Goal: Task Accomplishment & Management: Complete application form

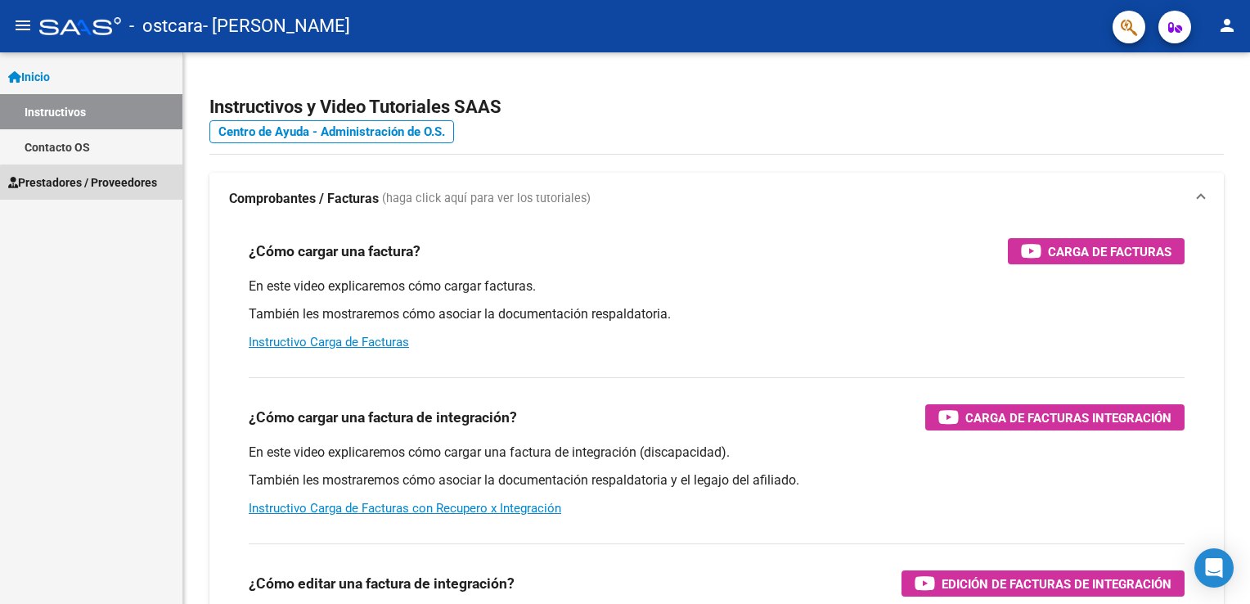
click at [101, 188] on span "Prestadores / Proveedores" at bounding box center [82, 182] width 149 height 18
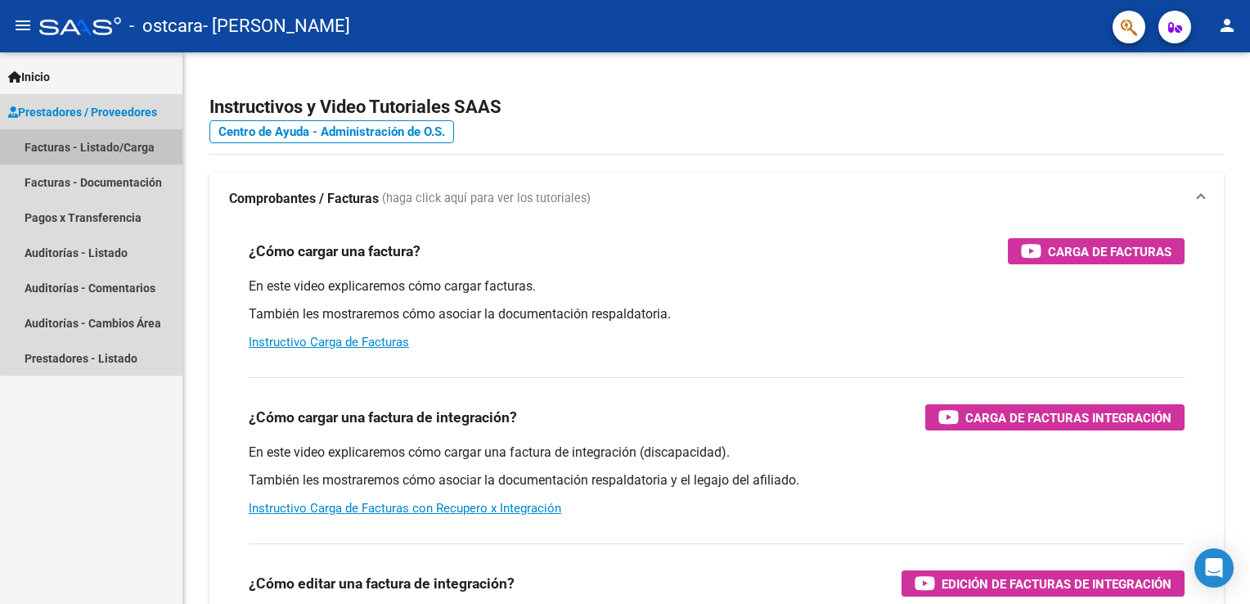
click at [98, 152] on link "Facturas - Listado/Carga" at bounding box center [91, 146] width 182 height 35
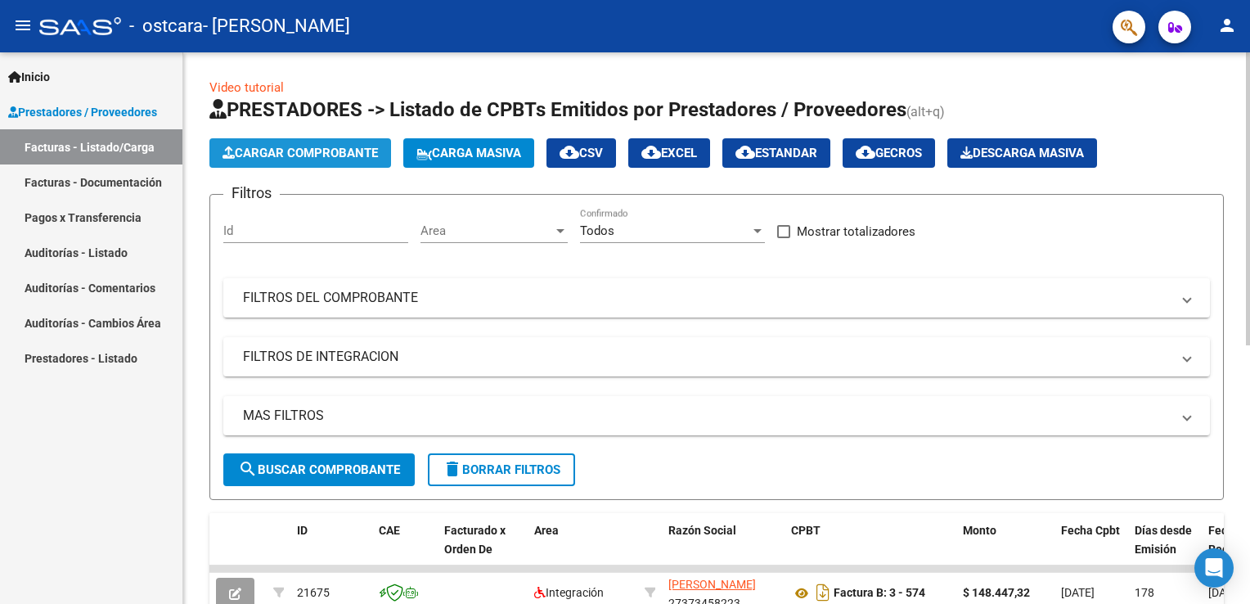
click at [285, 151] on span "Cargar Comprobante" at bounding box center [299, 153] width 155 height 15
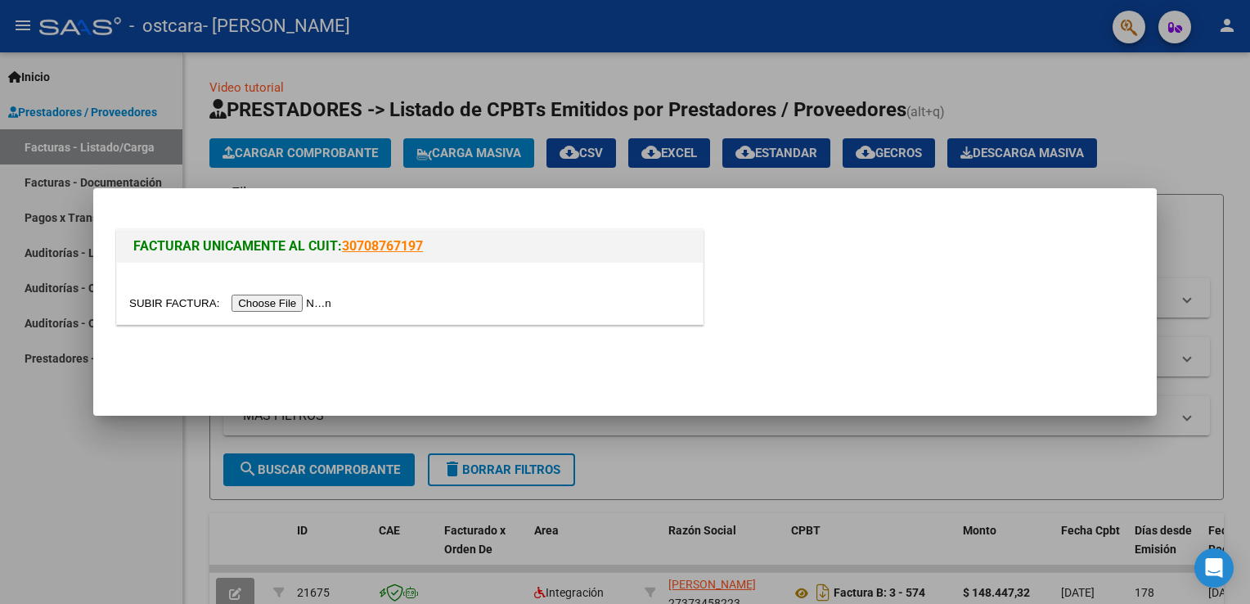
click at [272, 298] on input "file" at bounding box center [232, 302] width 207 height 17
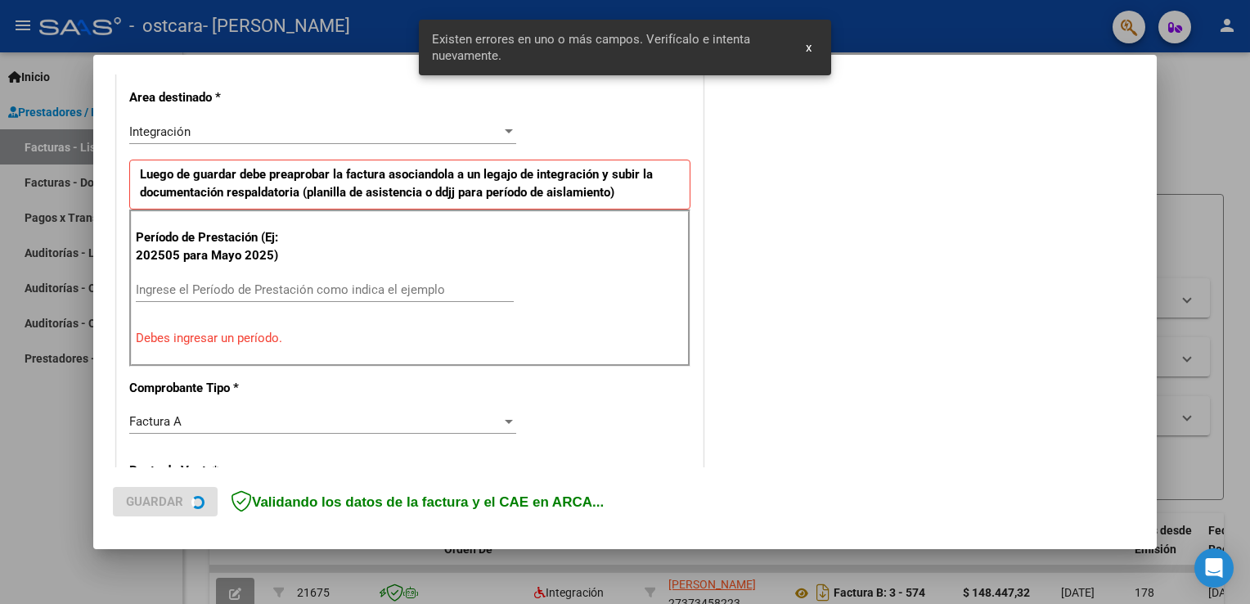
scroll to position [372, 0]
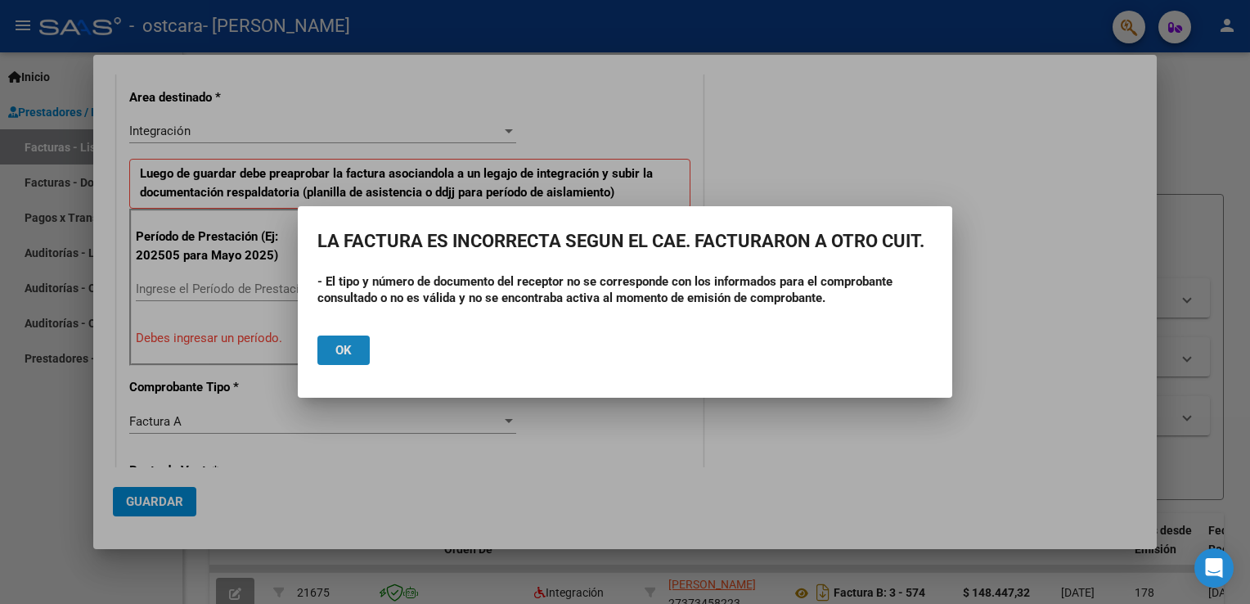
click at [330, 355] on button "Ok" at bounding box center [343, 349] width 52 height 29
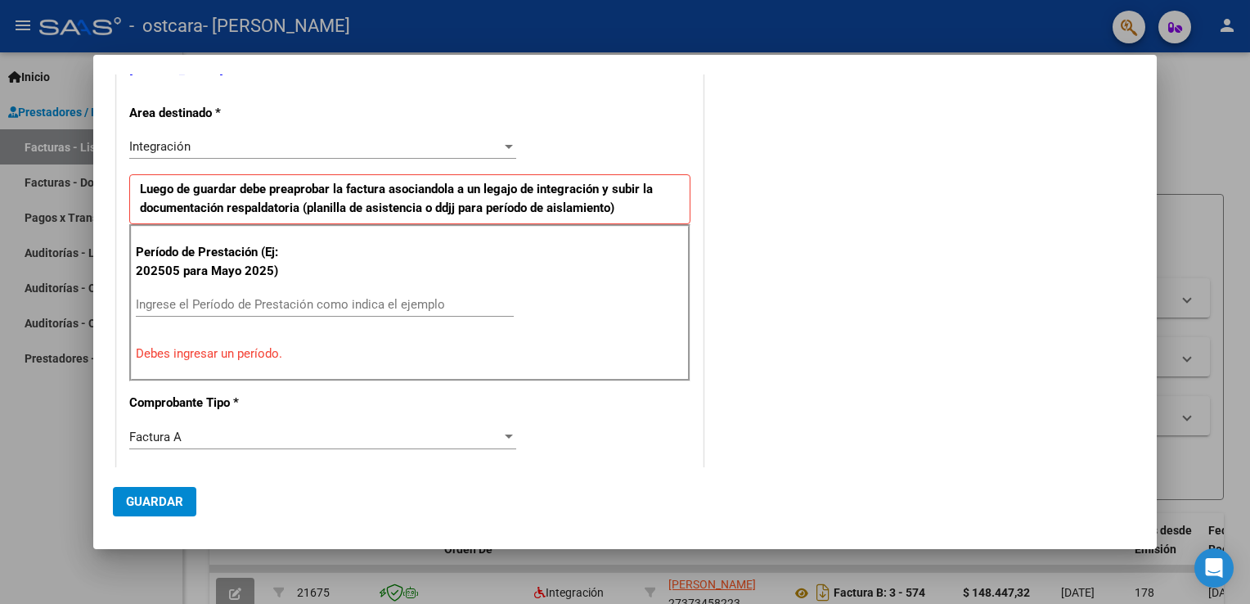
scroll to position [370, 0]
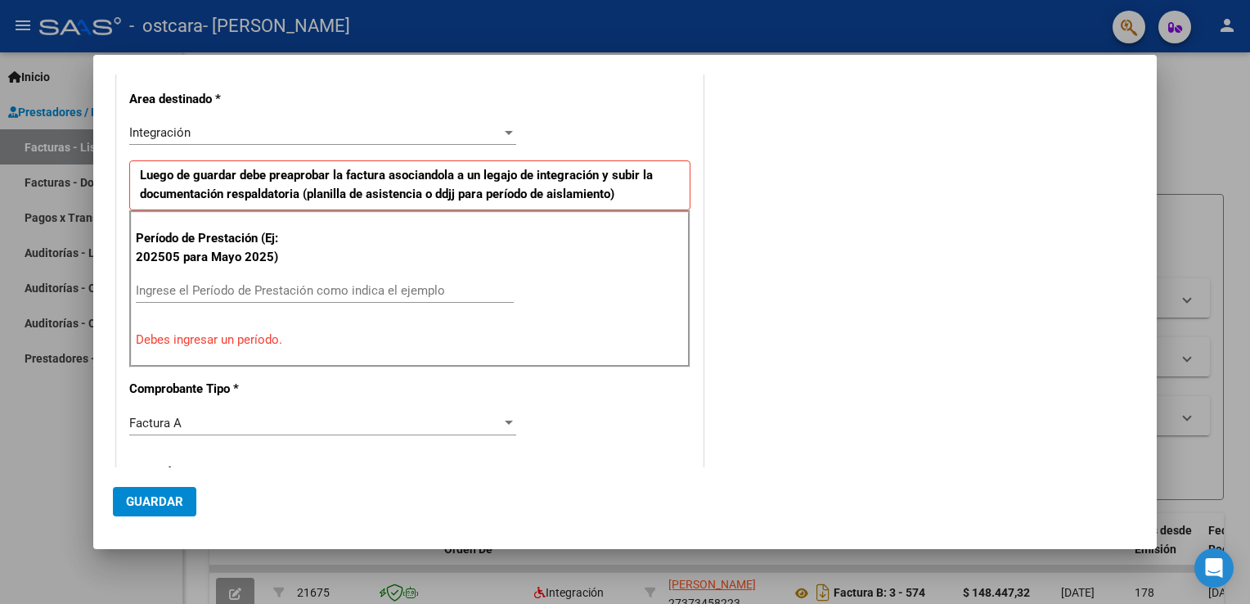
click at [367, 293] on input "Ingrese el Período de Prestación como indica el ejemplo" at bounding box center [325, 290] width 378 height 15
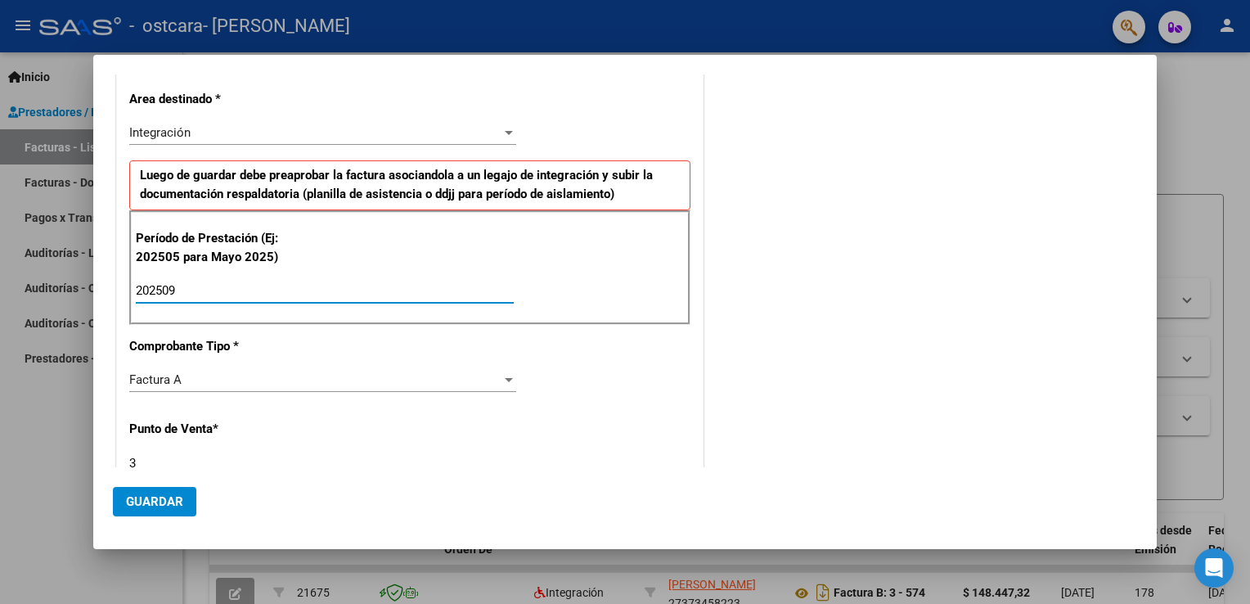
type input "202509"
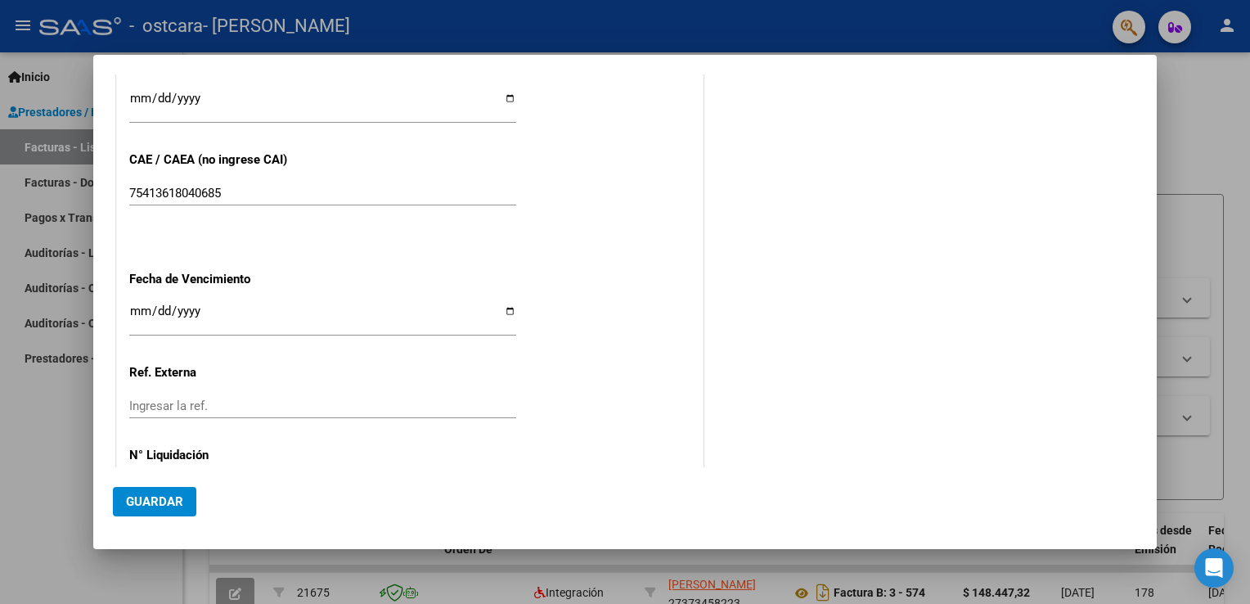
scroll to position [992, 0]
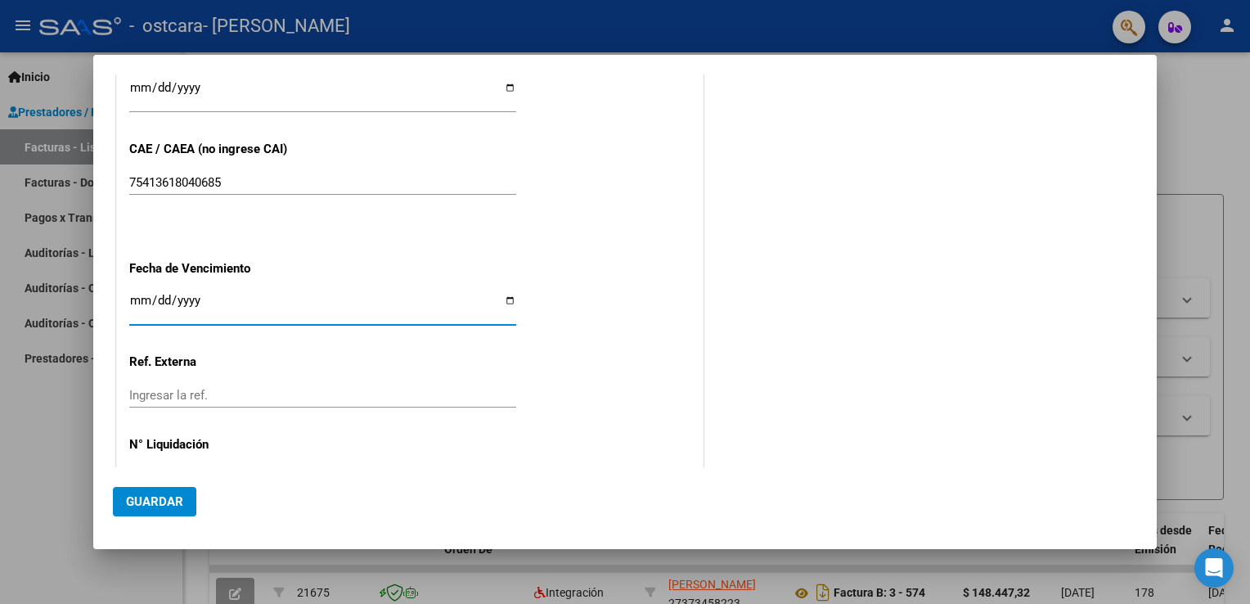
click at [503, 298] on input "Ingresar la fecha" at bounding box center [322, 307] width 387 height 26
type input "[DATE]"
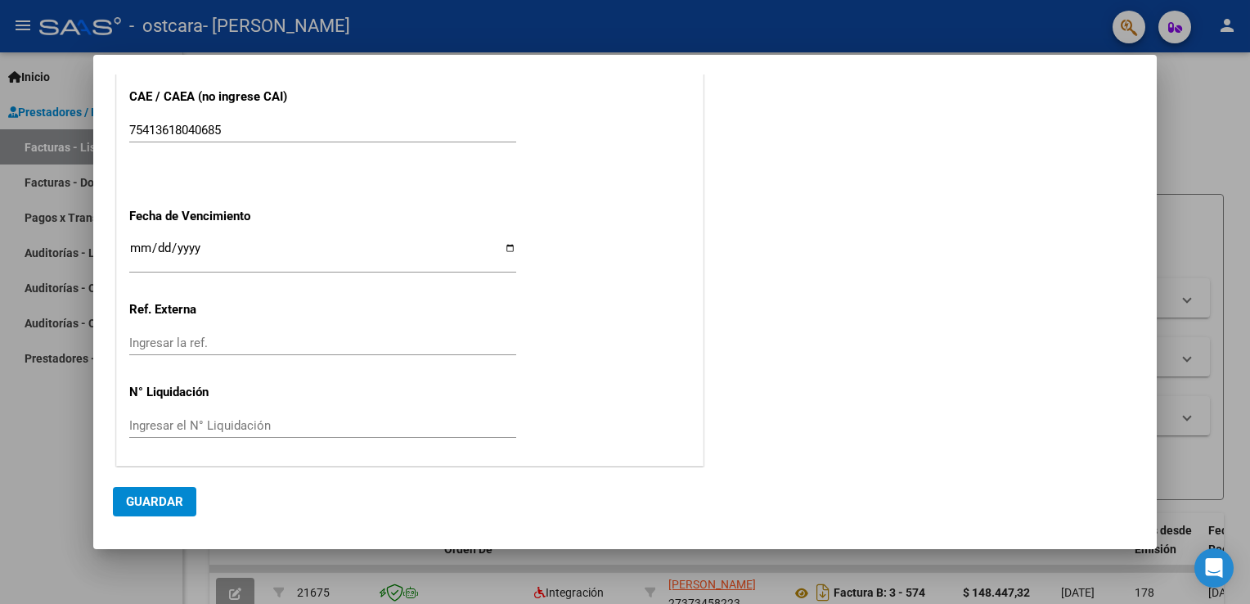
click at [136, 502] on span "Guardar" at bounding box center [154, 501] width 57 height 15
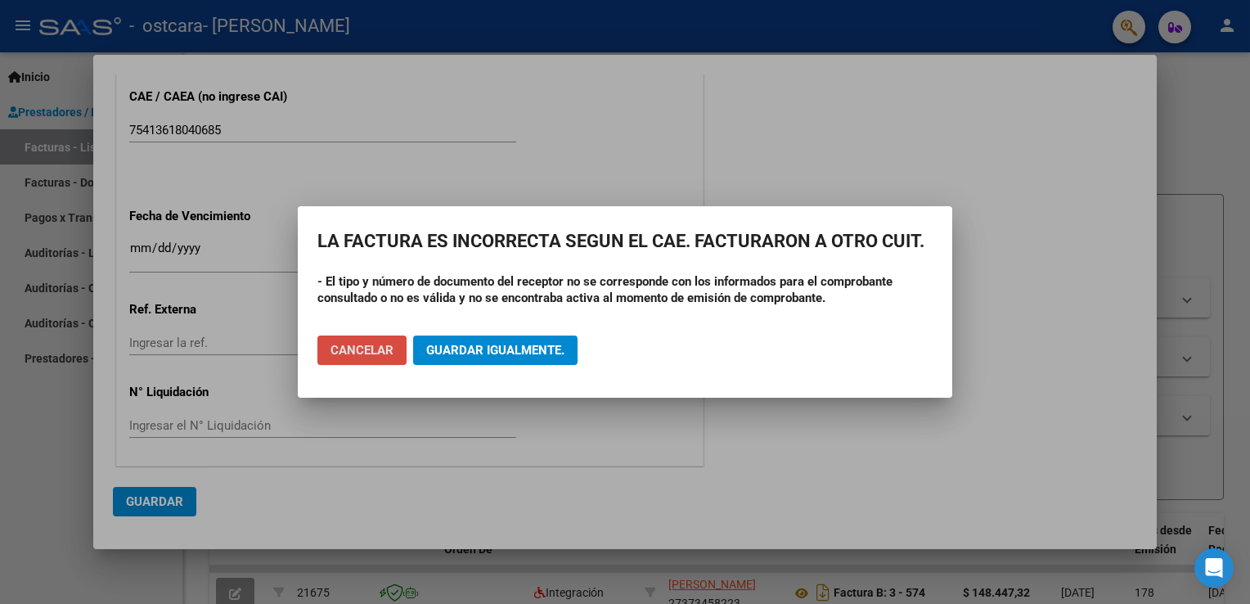
click at [360, 336] on button "Cancelar" at bounding box center [361, 349] width 89 height 29
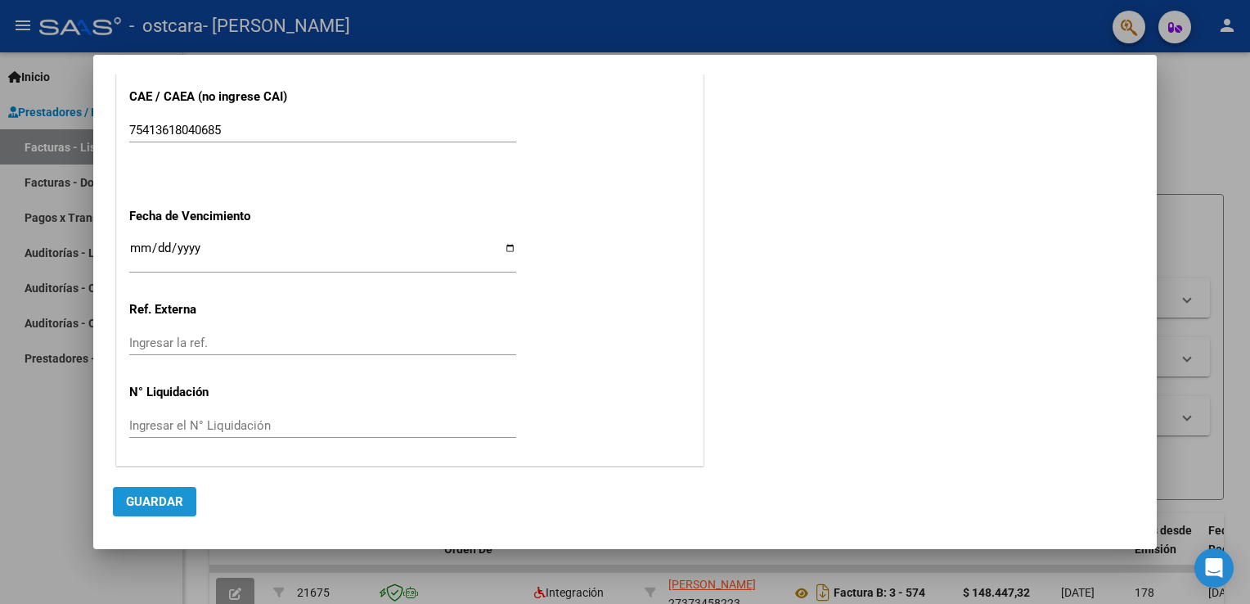
click at [155, 507] on span "Guardar" at bounding box center [154, 501] width 57 height 15
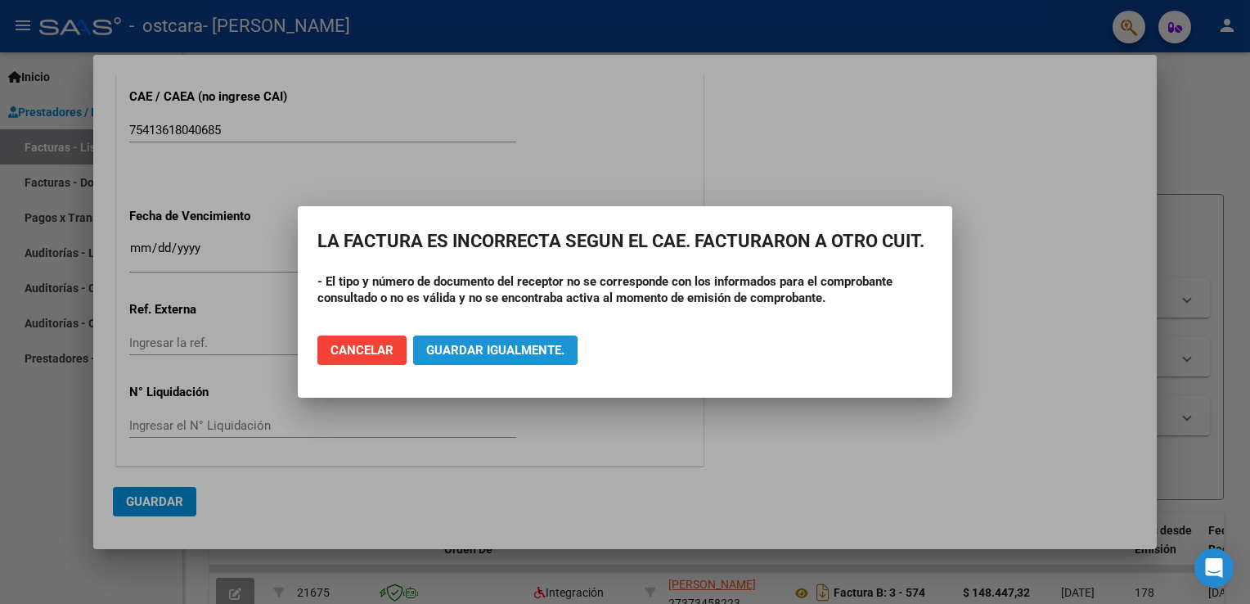
click at [501, 353] on span "Guardar igualmente." at bounding box center [495, 350] width 138 height 15
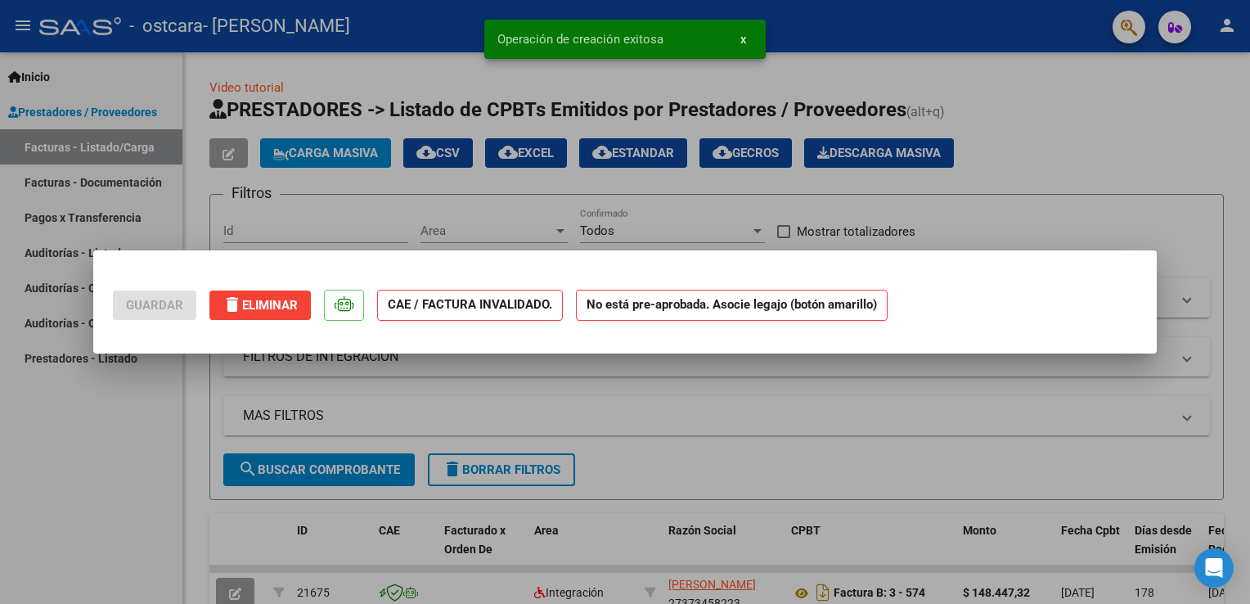
scroll to position [0, 0]
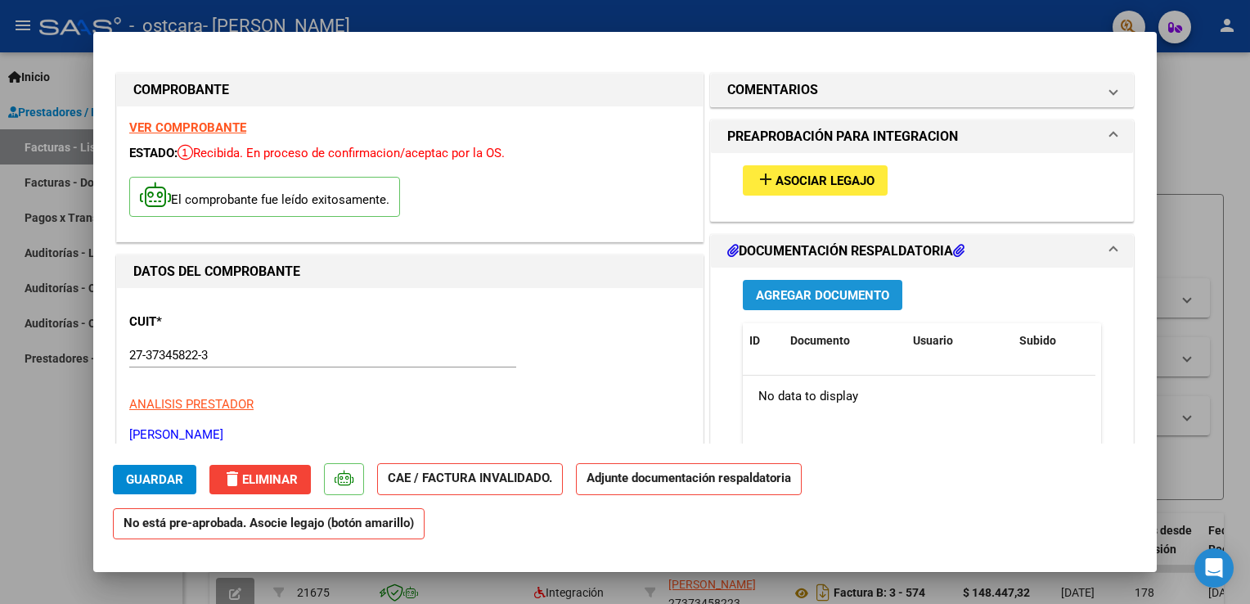
click at [784, 285] on button "Agregar Documento" at bounding box center [822, 295] width 159 height 30
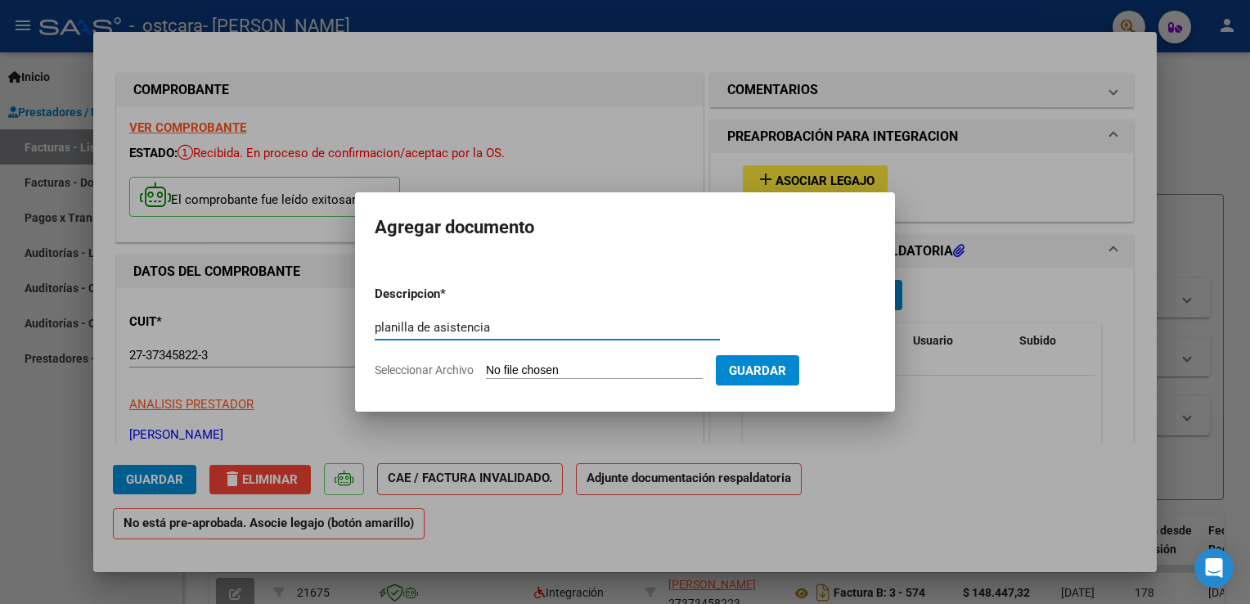
type input "planilla de asistencia"
click at [518, 370] on input "Seleccionar Archivo" at bounding box center [594, 371] width 217 height 16
type input "C:\fakepath\Asistencia [PERSON_NAME] [DATE].pdf"
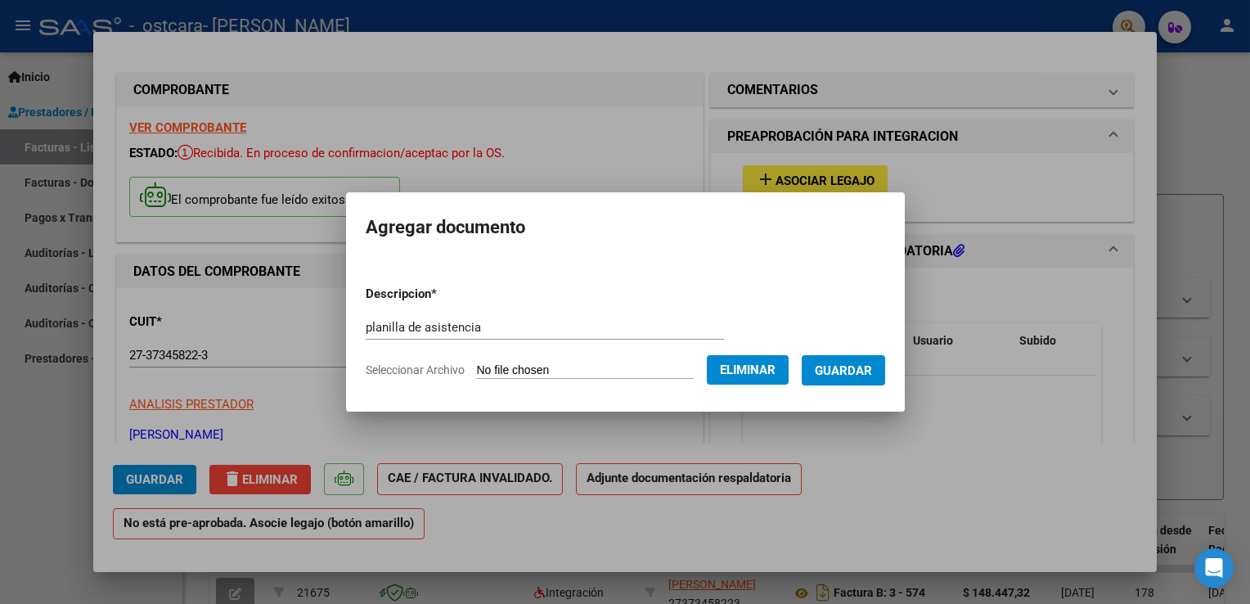
click at [851, 375] on span "Guardar" at bounding box center [843, 370] width 57 height 15
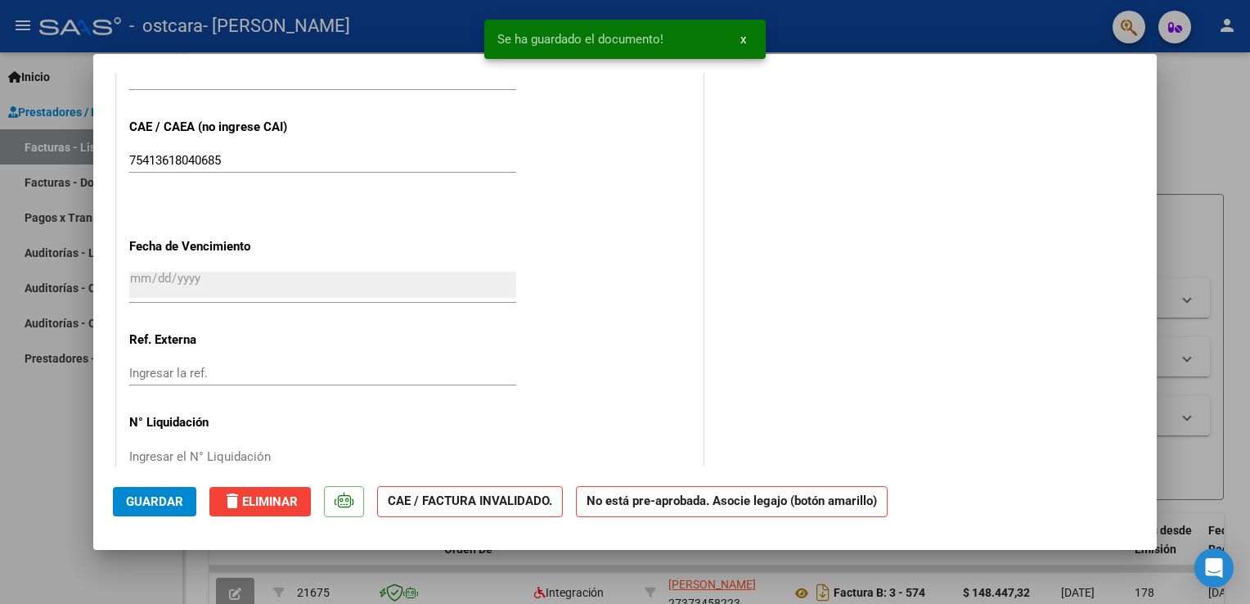
scroll to position [1026, 0]
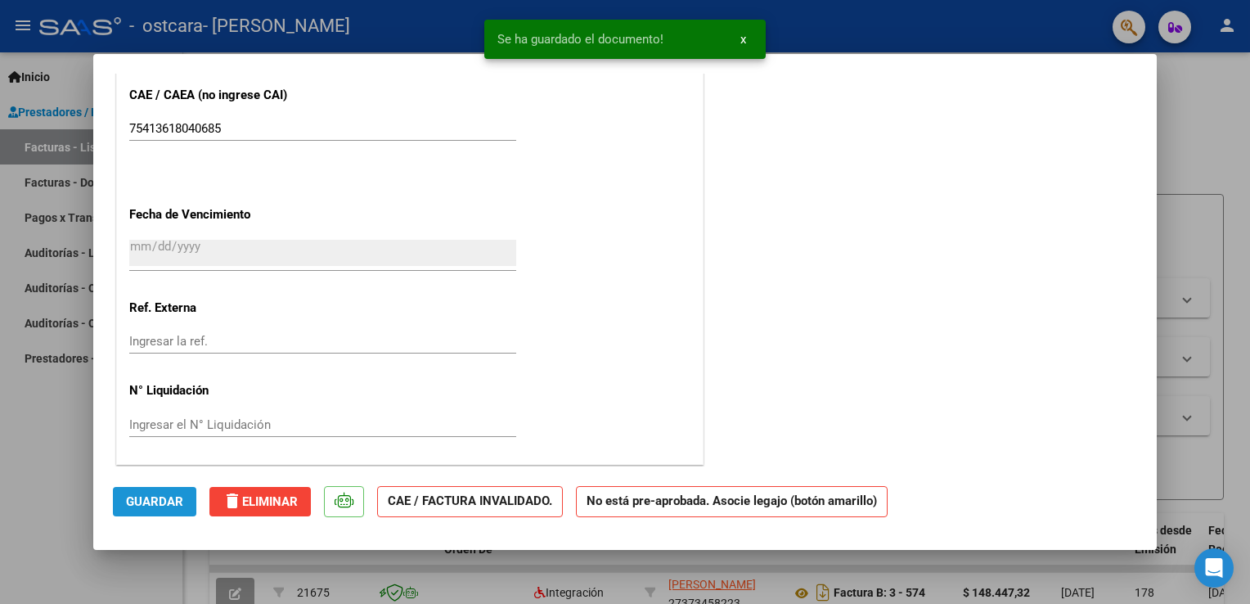
click at [153, 491] on button "Guardar" at bounding box center [154, 501] width 83 height 29
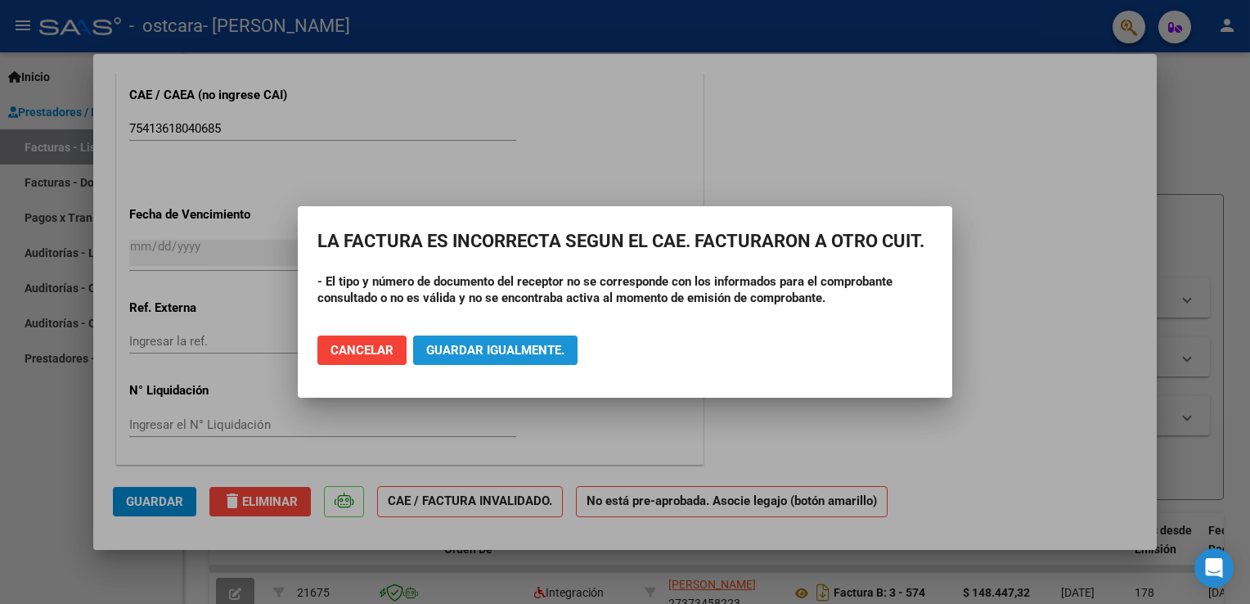
click at [461, 338] on button "Guardar igualmente." at bounding box center [495, 349] width 164 height 29
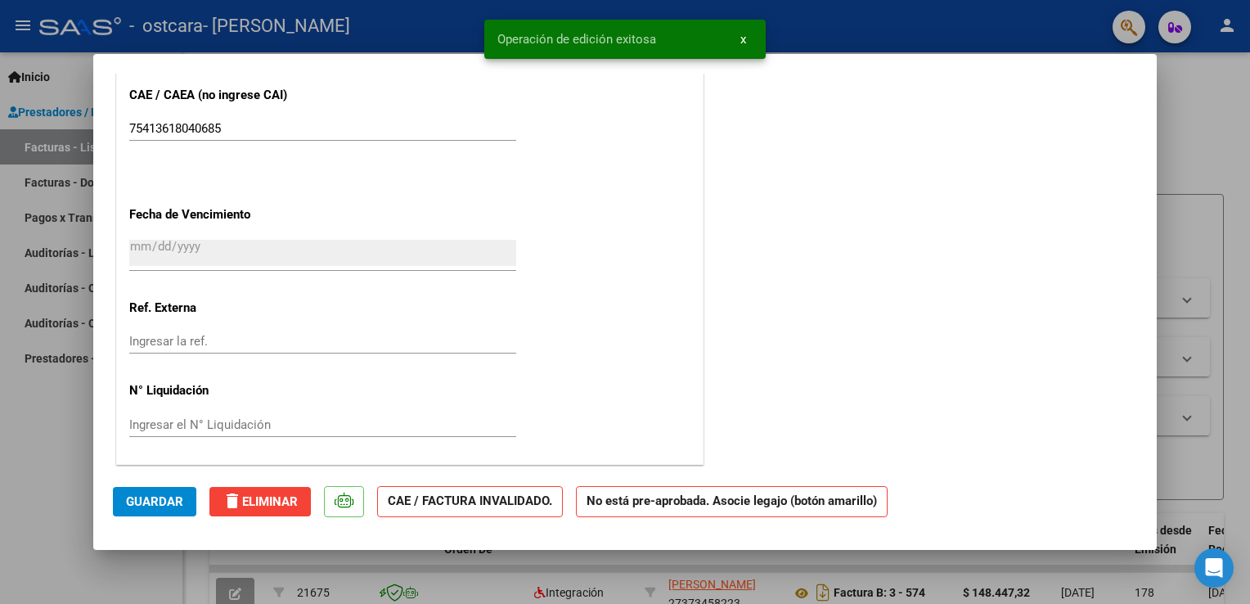
click at [1194, 114] on div at bounding box center [625, 302] width 1250 height 604
type input "$ 0,00"
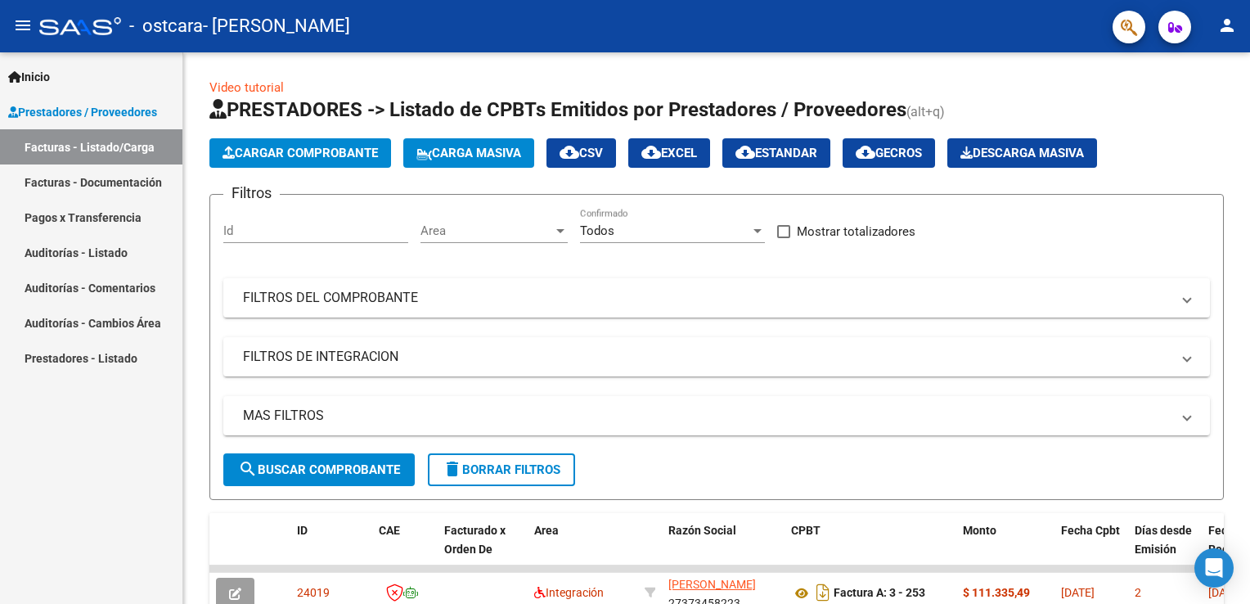
click at [1194, 114] on h1 "PRESTADORES -> Listado de CPBTs Emitidos por Prestadores / Proveedores (alt+q)" at bounding box center [716, 111] width 1014 height 29
click at [1217, 131] on app-list-header "PRESTADORES -> Listado de CPBTs Emitidos por Prestadores / Proveedores (alt+q) …" at bounding box center [716, 298] width 1014 height 403
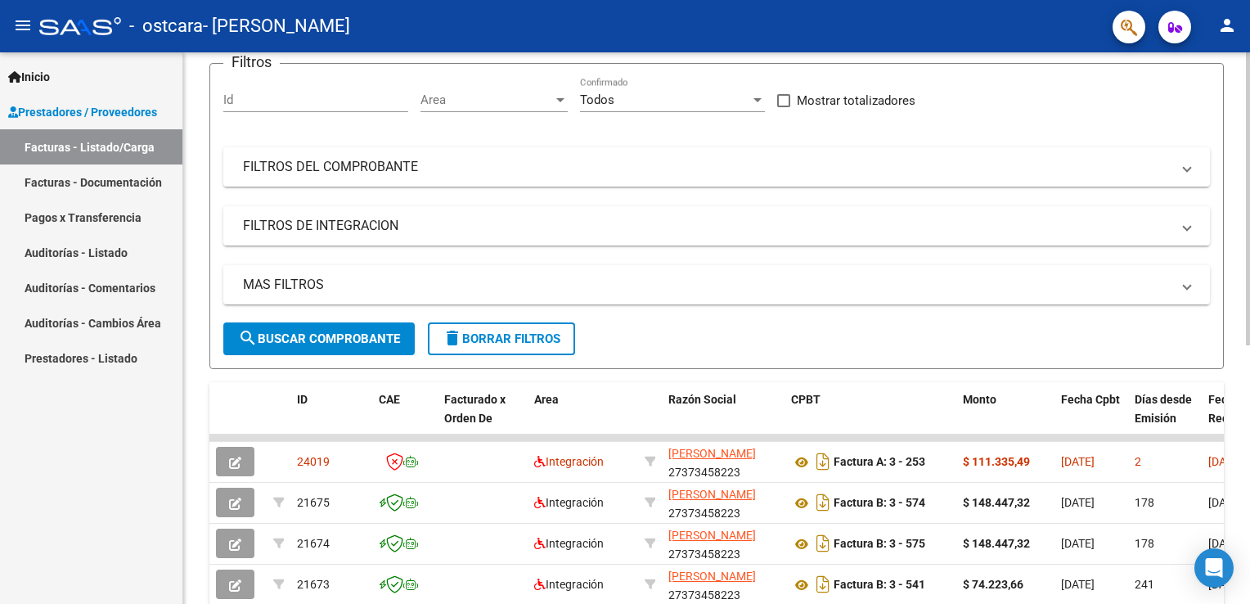
scroll to position [164, 0]
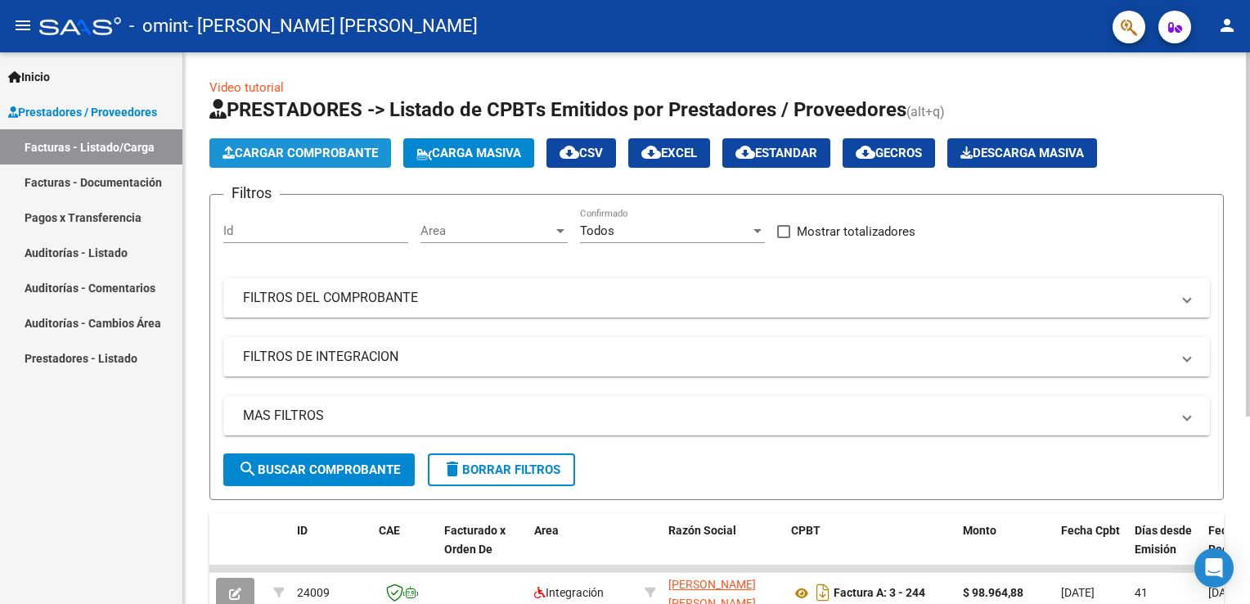
click at [317, 154] on span "Cargar Comprobante" at bounding box center [299, 153] width 155 height 15
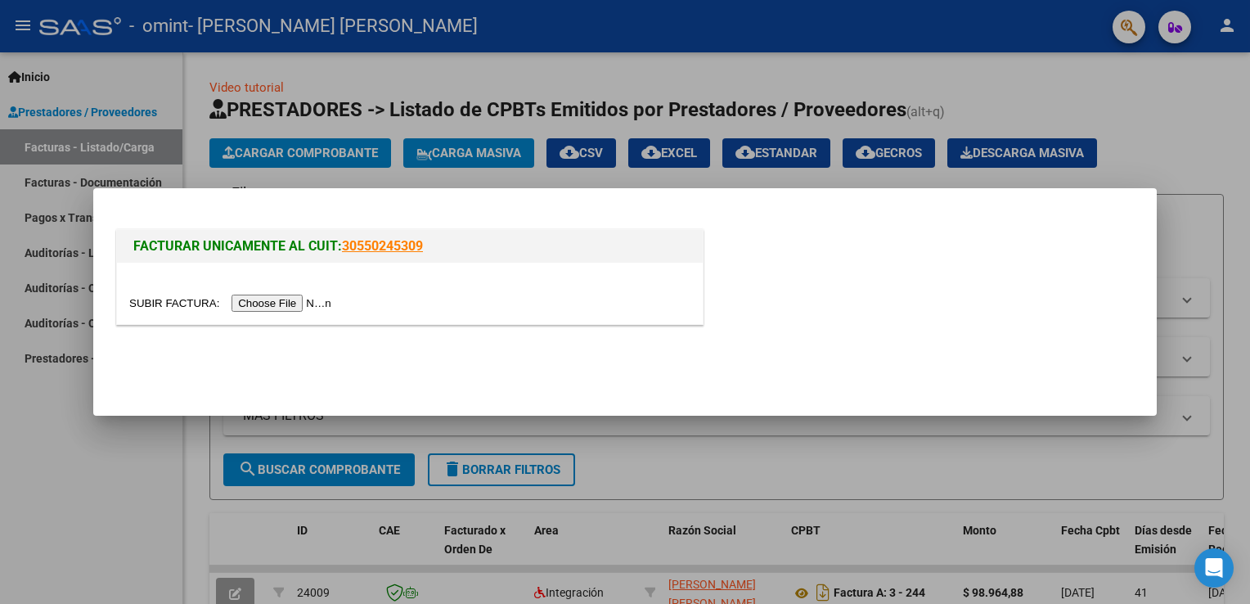
click at [276, 302] on input "file" at bounding box center [232, 302] width 207 height 17
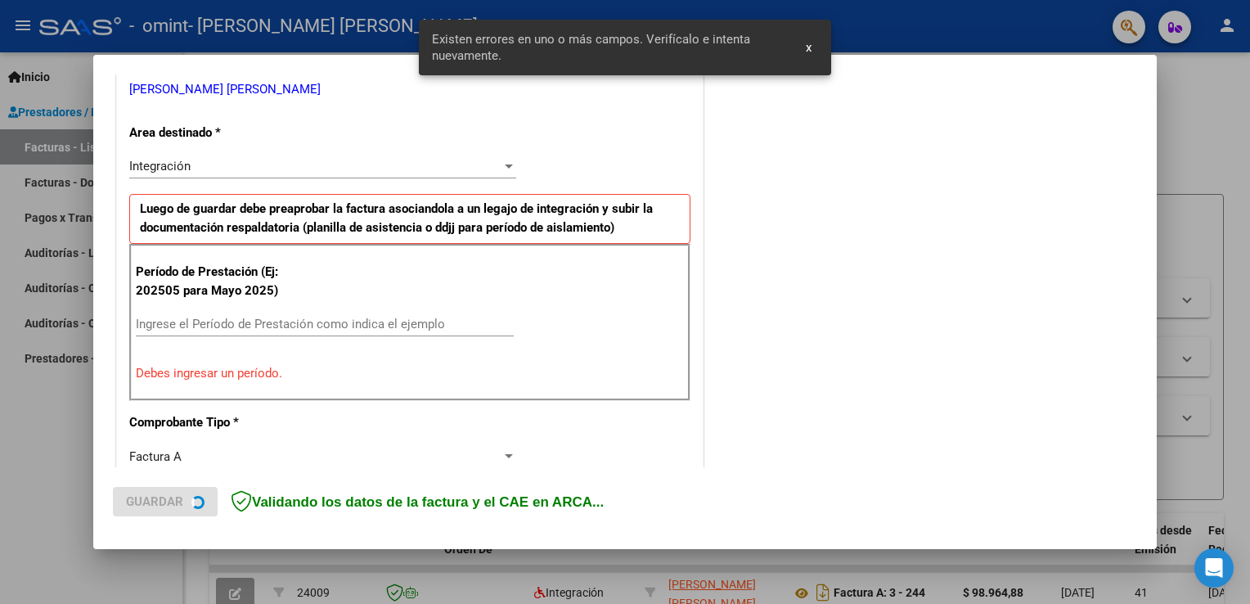
scroll to position [341, 0]
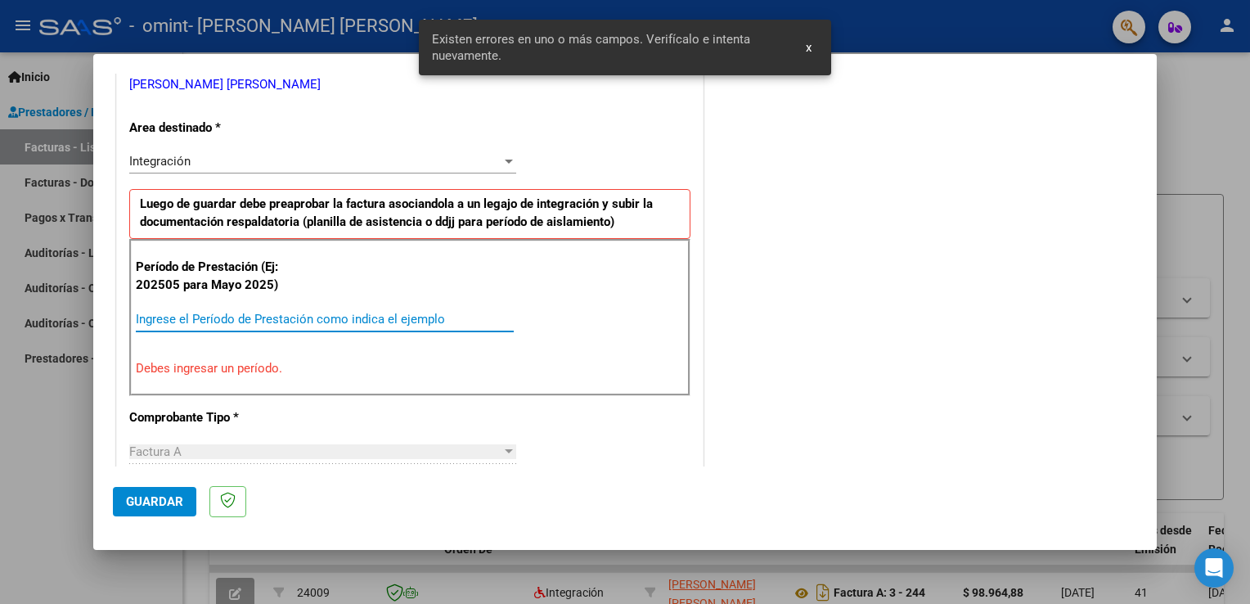
click at [245, 320] on input "Ingrese el Período de Prestación como indica el ejemplo" at bounding box center [325, 319] width 378 height 15
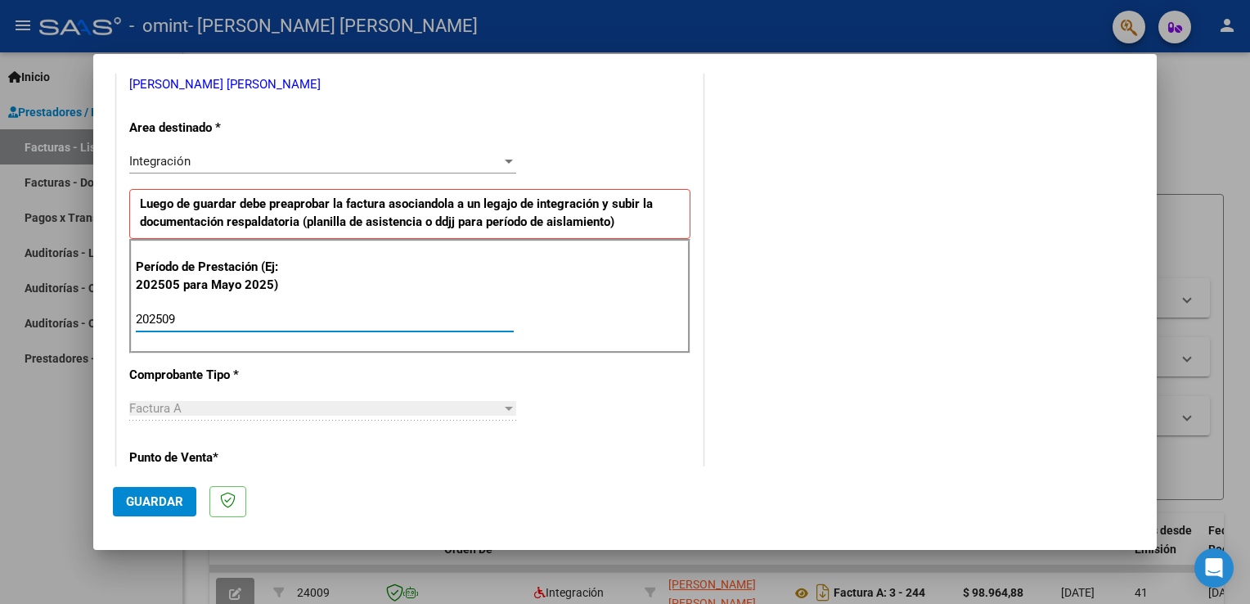
type input "202509"
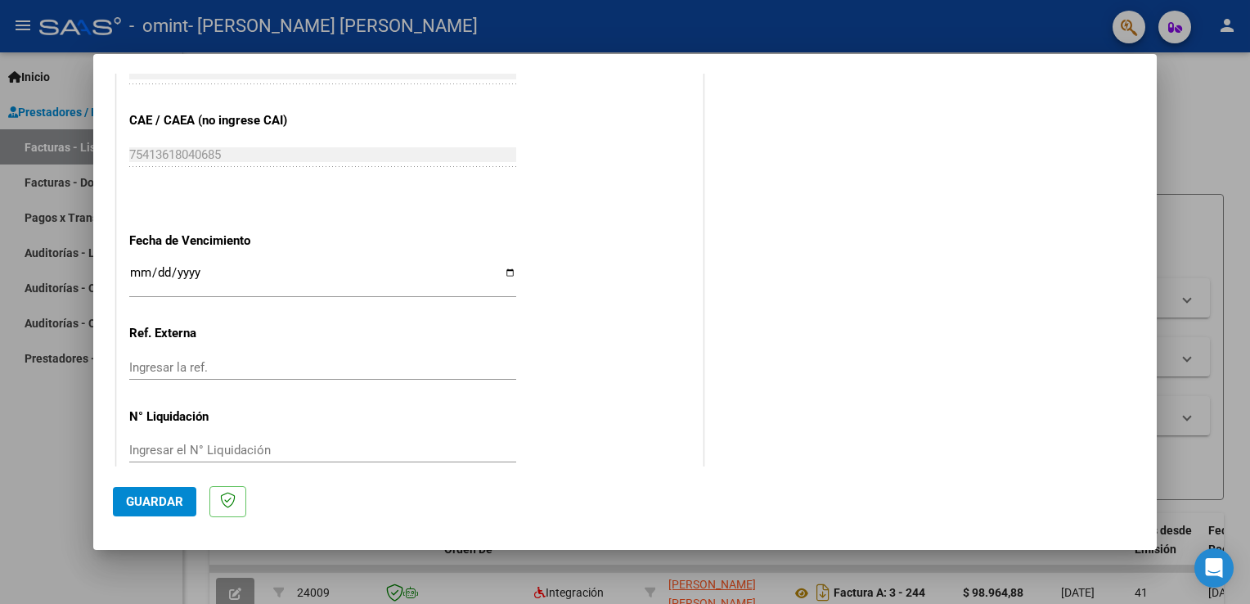
scroll to position [1044, 0]
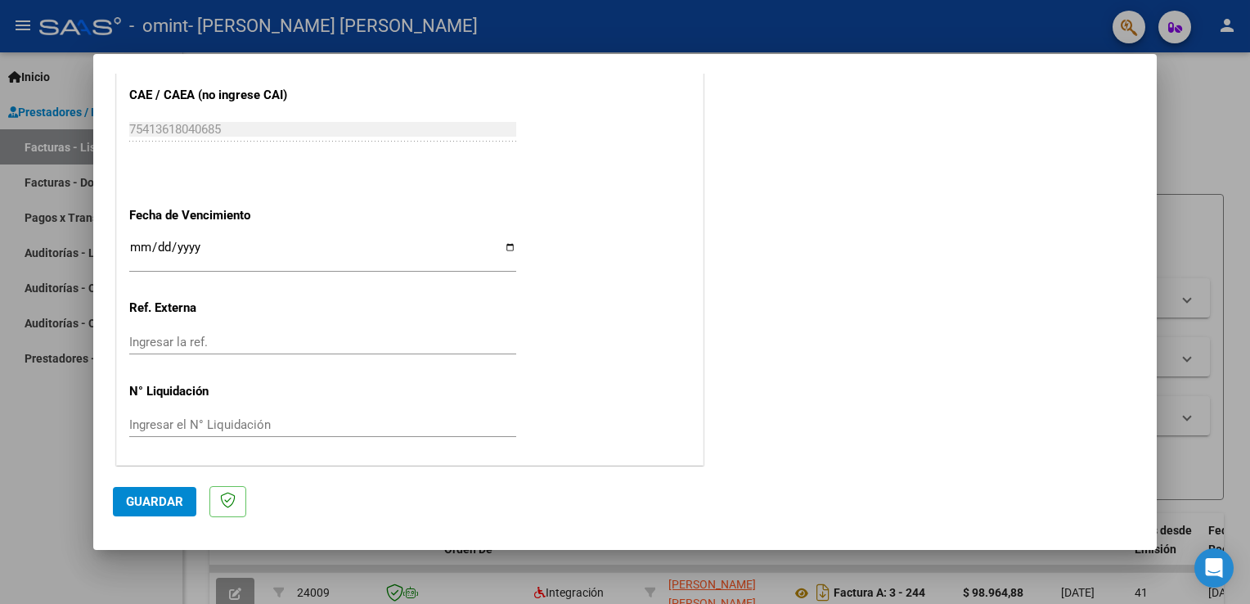
click at [504, 244] on input "Ingresar la fecha" at bounding box center [322, 253] width 387 height 26
type input "[DATE]"
click at [157, 505] on span "Guardar" at bounding box center [154, 501] width 57 height 15
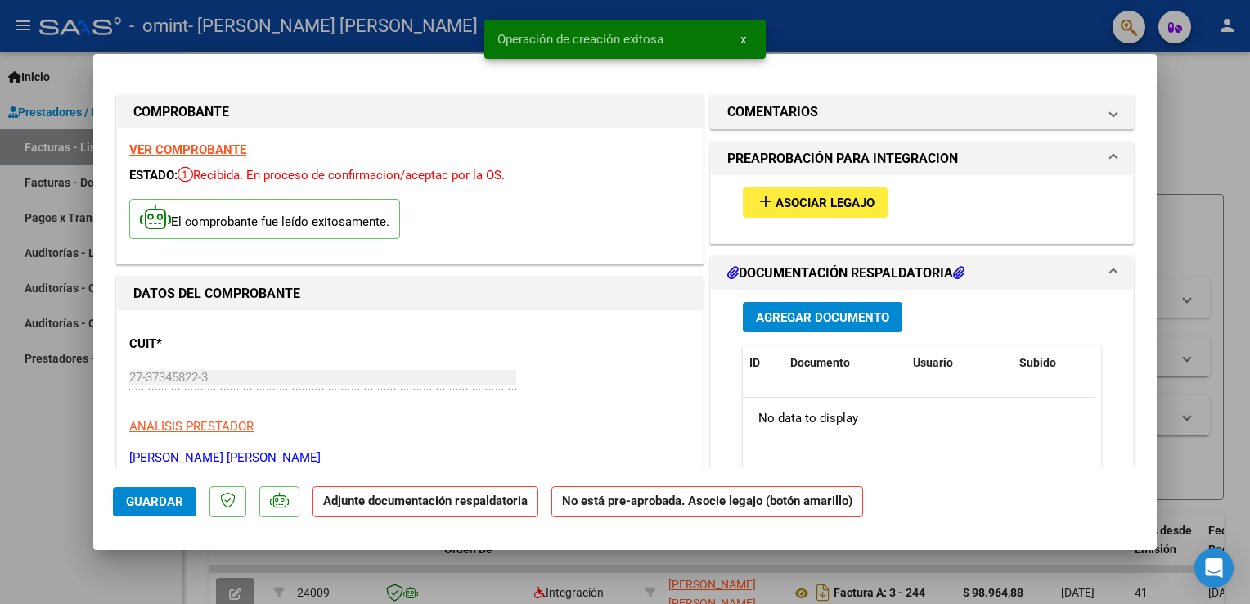
click at [821, 311] on span "Agregar Documento" at bounding box center [822, 317] width 133 height 15
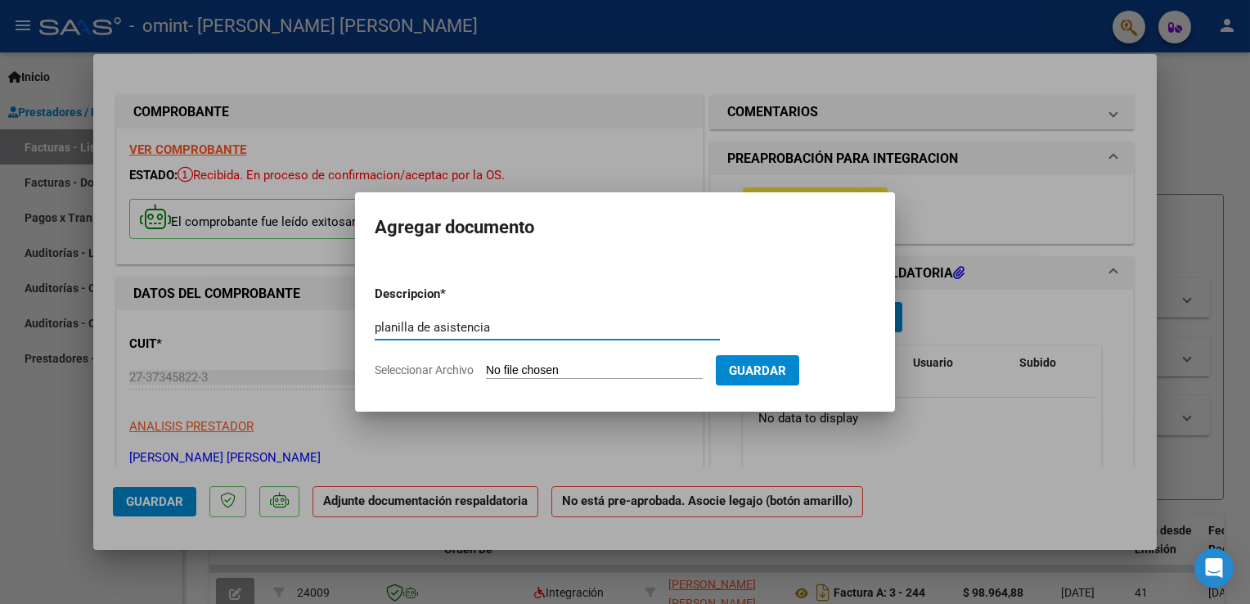
type input "planilla de asistencia"
click at [555, 365] on input "Seleccionar Archivo" at bounding box center [594, 371] width 217 height 16
type input "C:\fakepath\Asistencia [PERSON_NAME] [DATE].pdf"
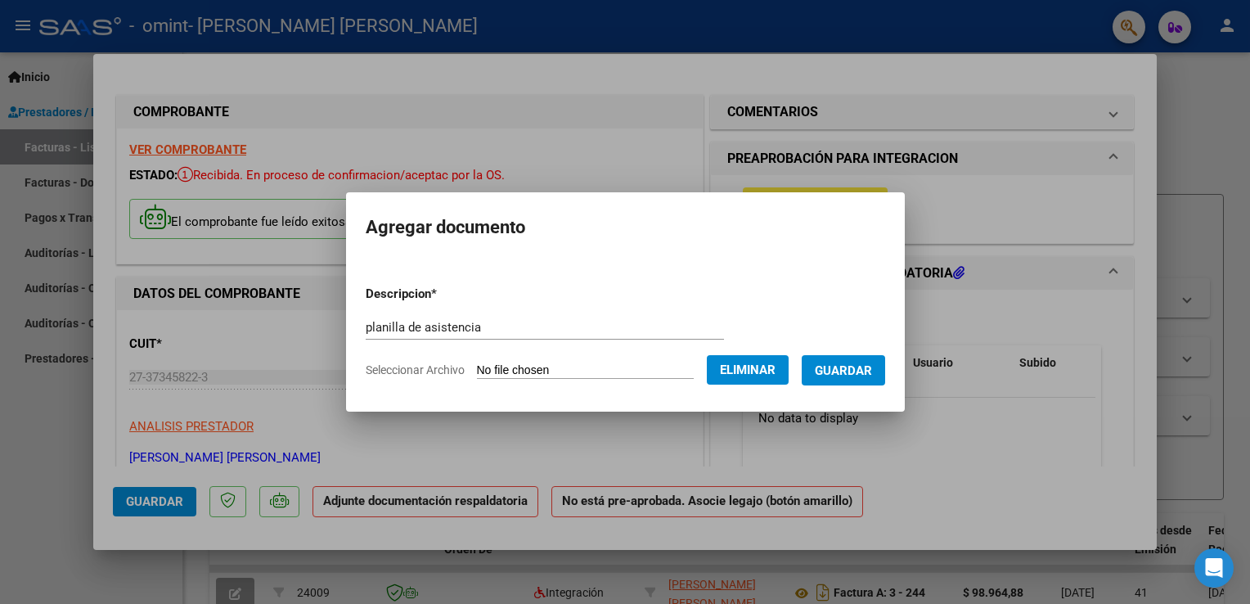
click at [855, 366] on span "Guardar" at bounding box center [843, 370] width 57 height 15
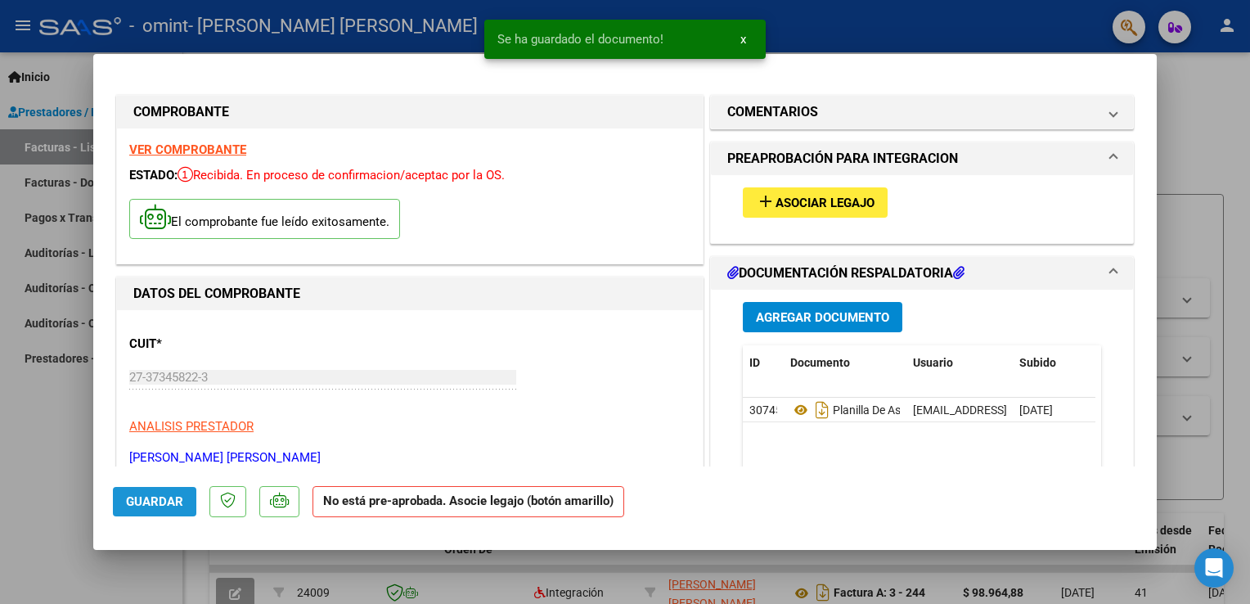
click at [141, 494] on span "Guardar" at bounding box center [154, 501] width 57 height 15
click at [1201, 128] on div at bounding box center [625, 302] width 1250 height 604
type input "$ 0,00"
